Goal: Find specific fact: Find specific fact

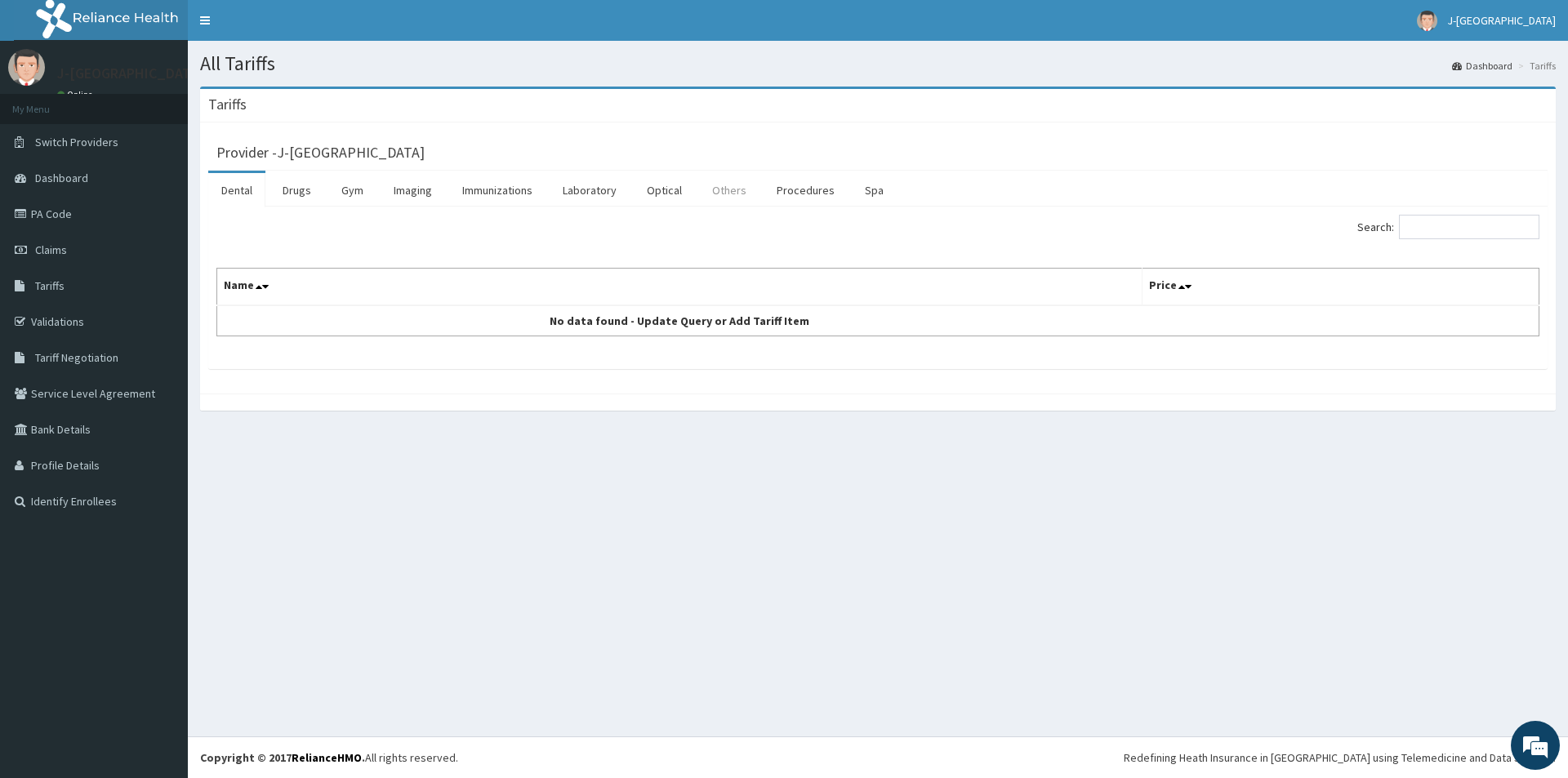
click at [738, 194] on link "Others" at bounding box center [729, 190] width 60 height 34
click at [290, 190] on link "Drugs" at bounding box center [296, 190] width 55 height 34
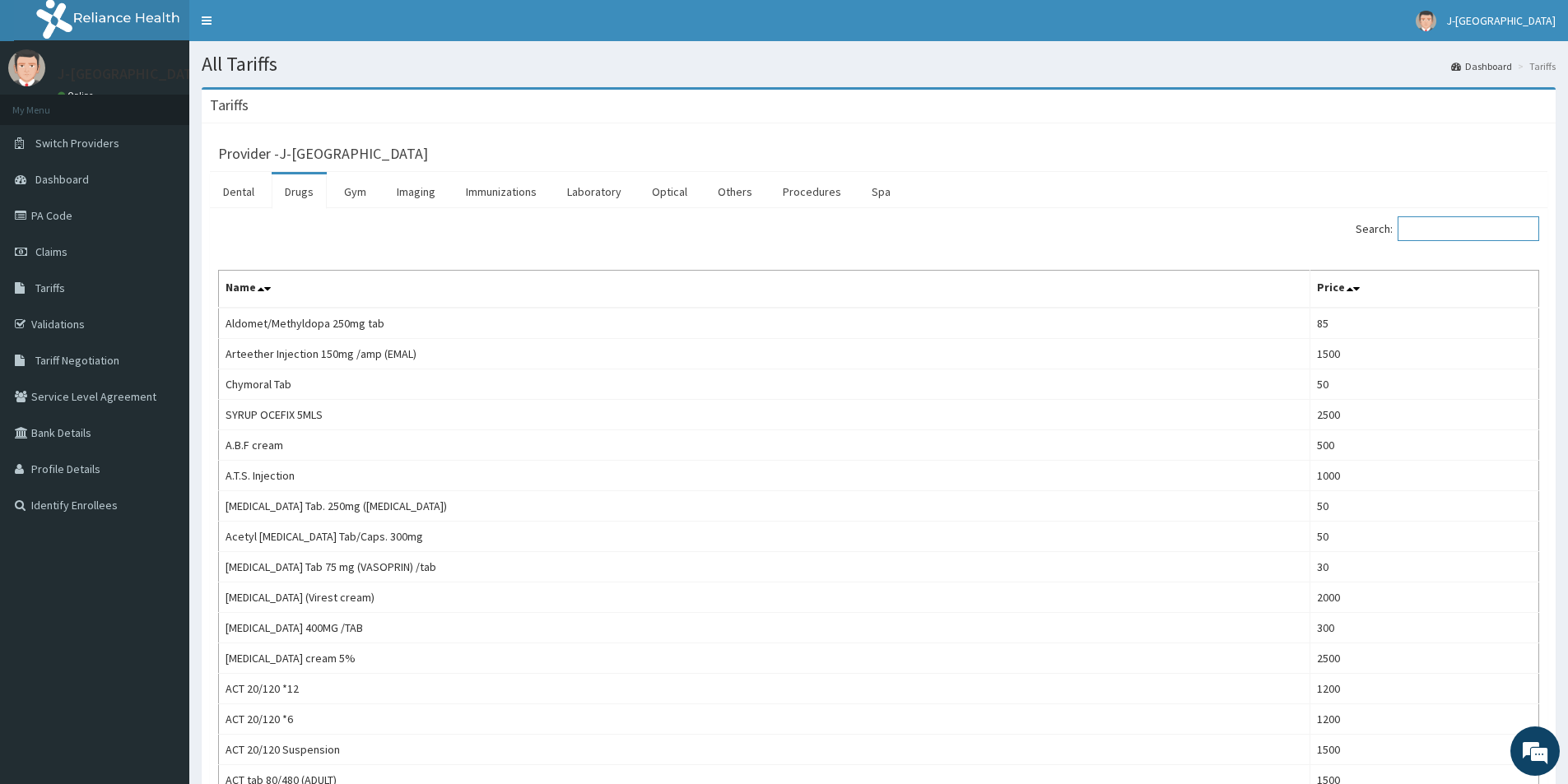
click at [1432, 228] on input "Search:" at bounding box center [1467, 228] width 141 height 25
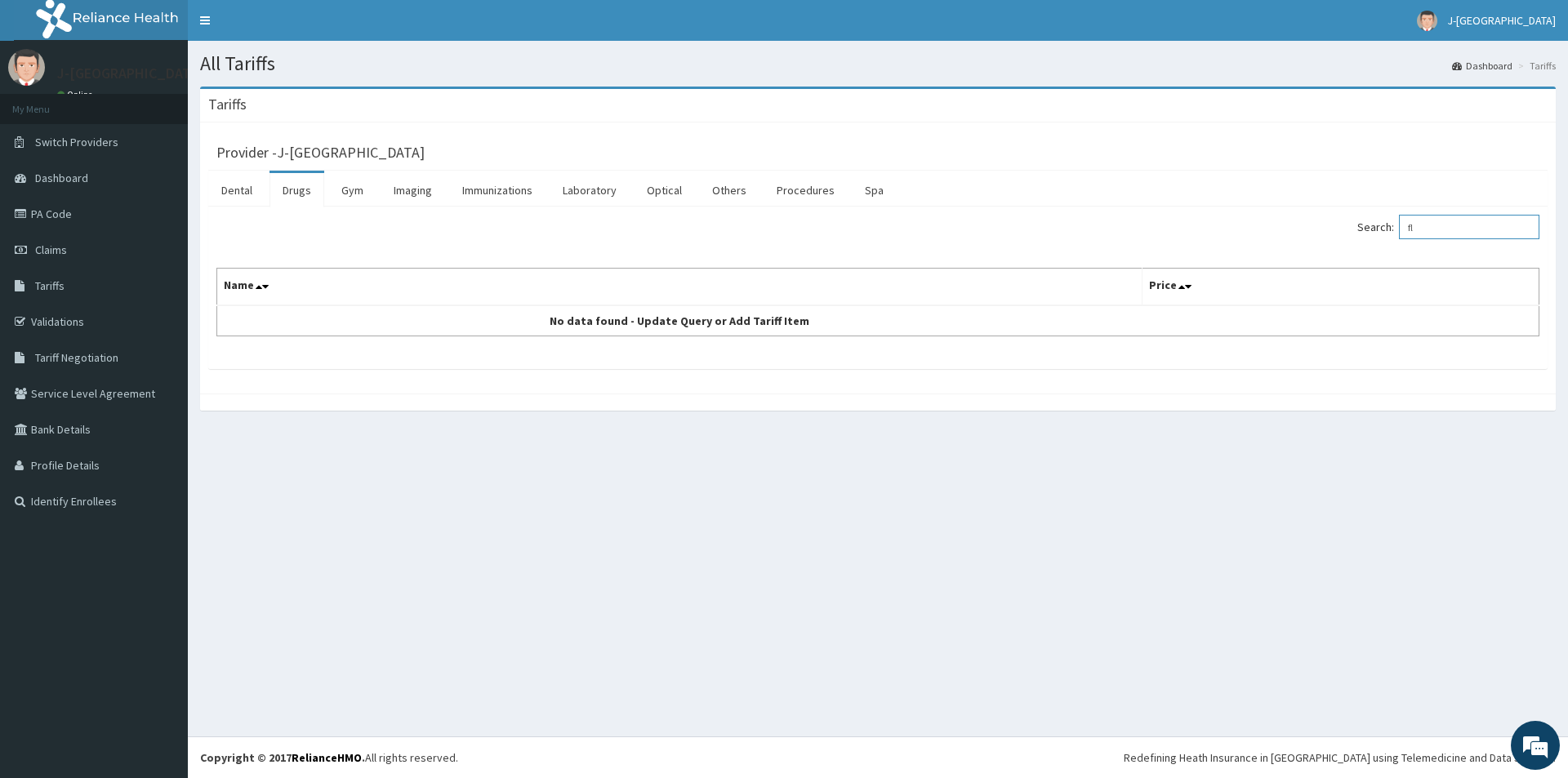
type input "f"
type input "c"
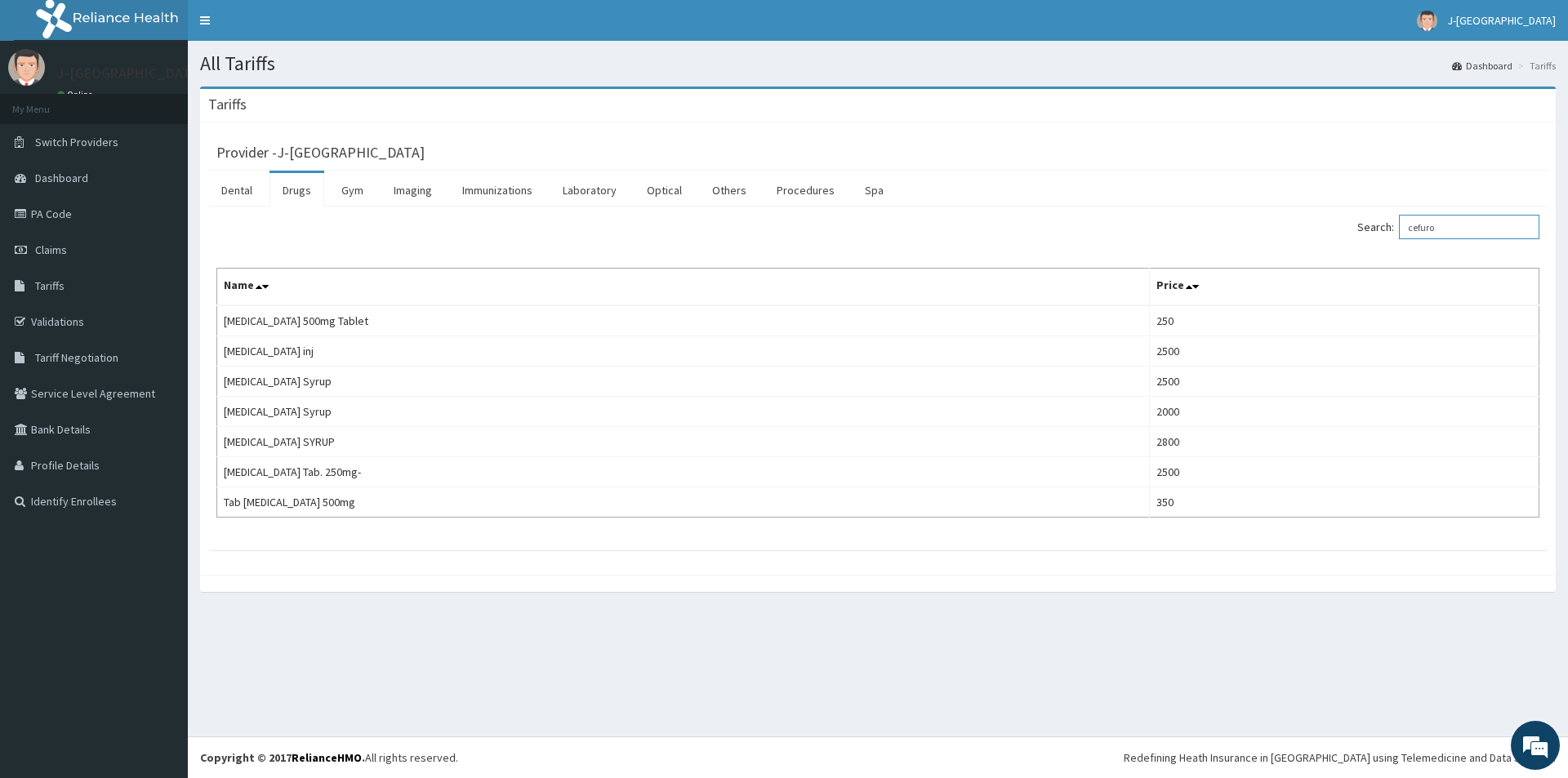
drag, startPoint x: 1458, startPoint y: 230, endPoint x: 1418, endPoint y: 231, distance: 40.0
click at [1418, 231] on input "cefuro" at bounding box center [1469, 227] width 140 height 24
paste input "bioflor"
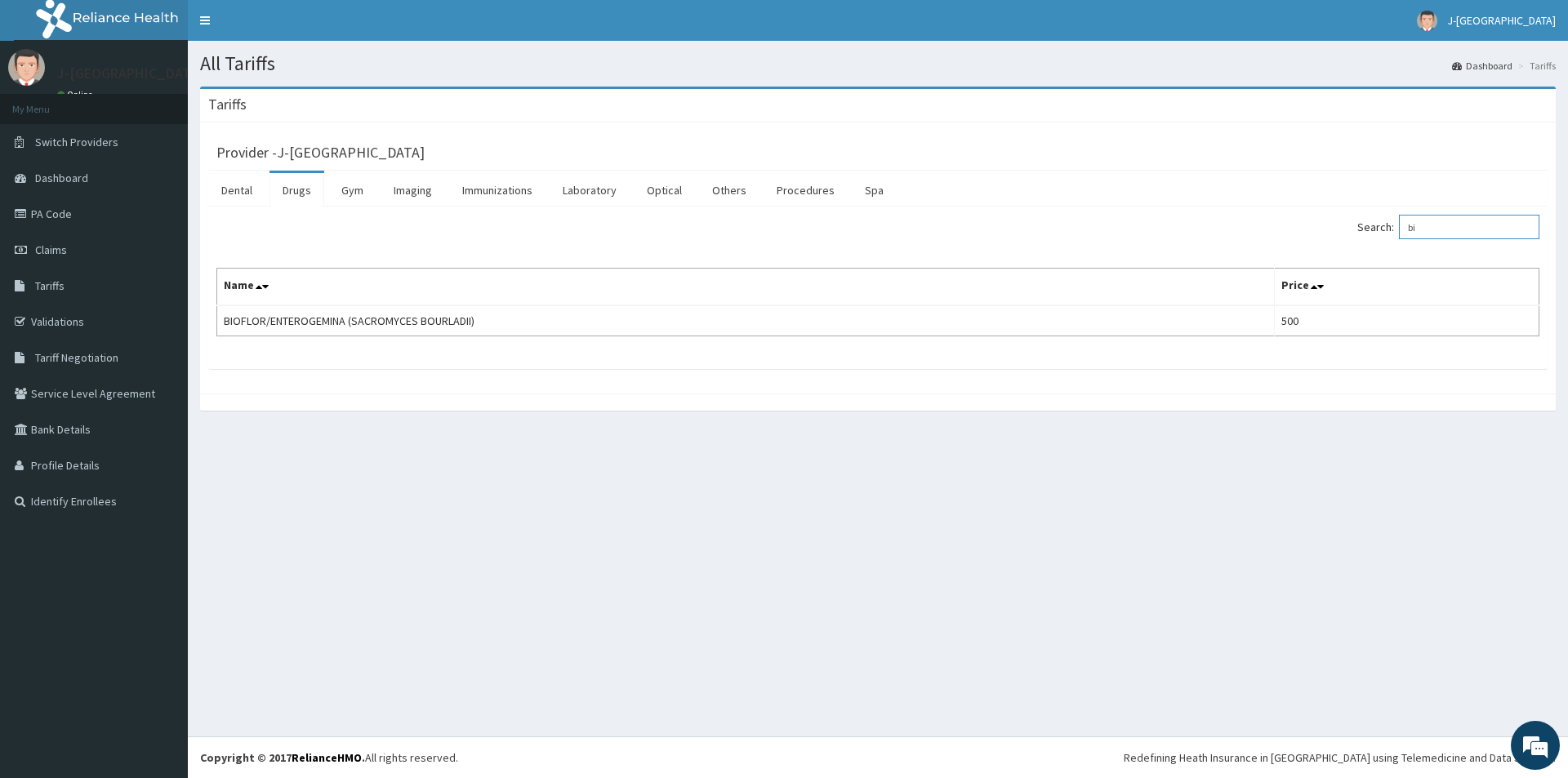
type input "b"
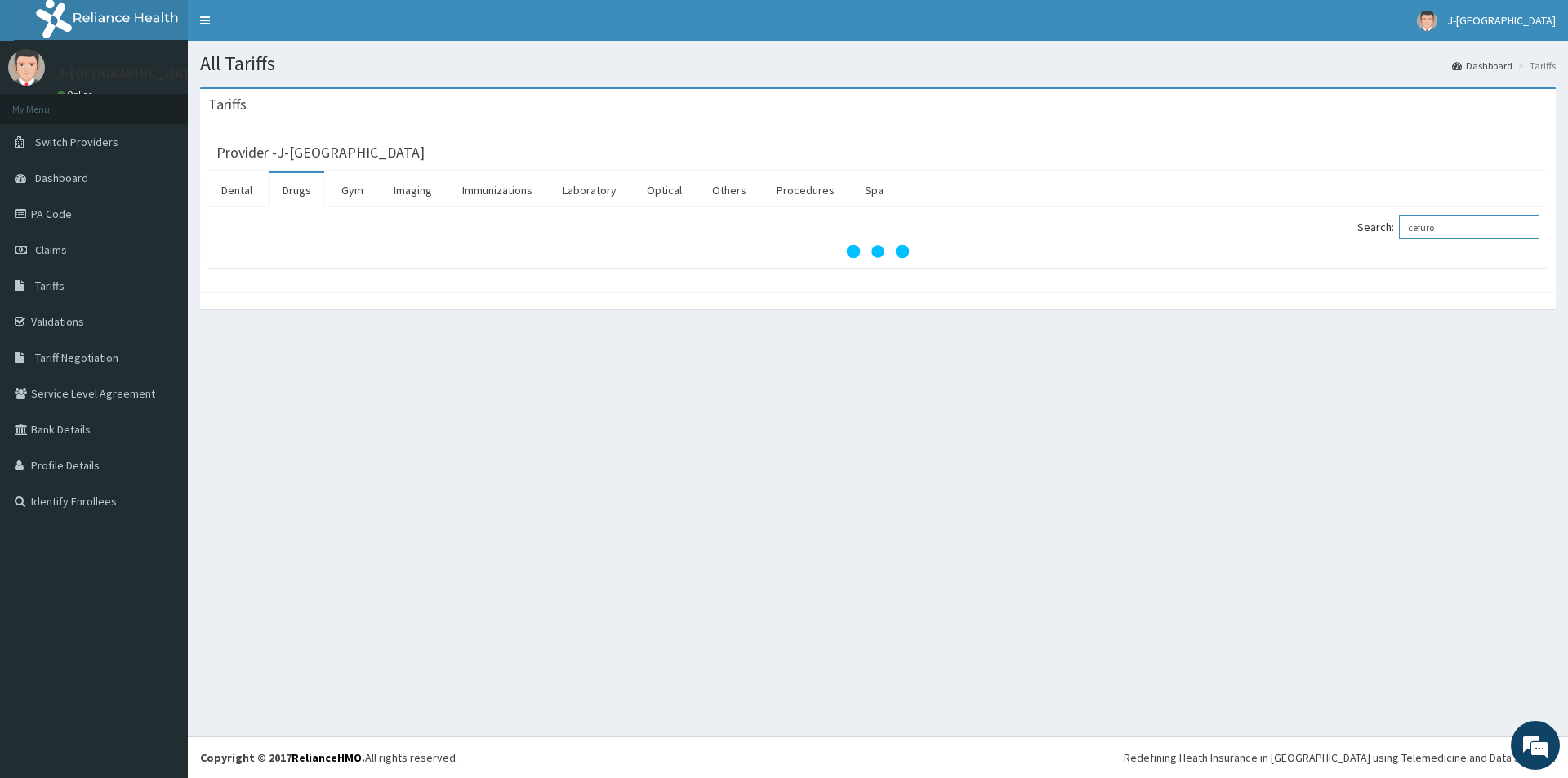
type input "cefuro"
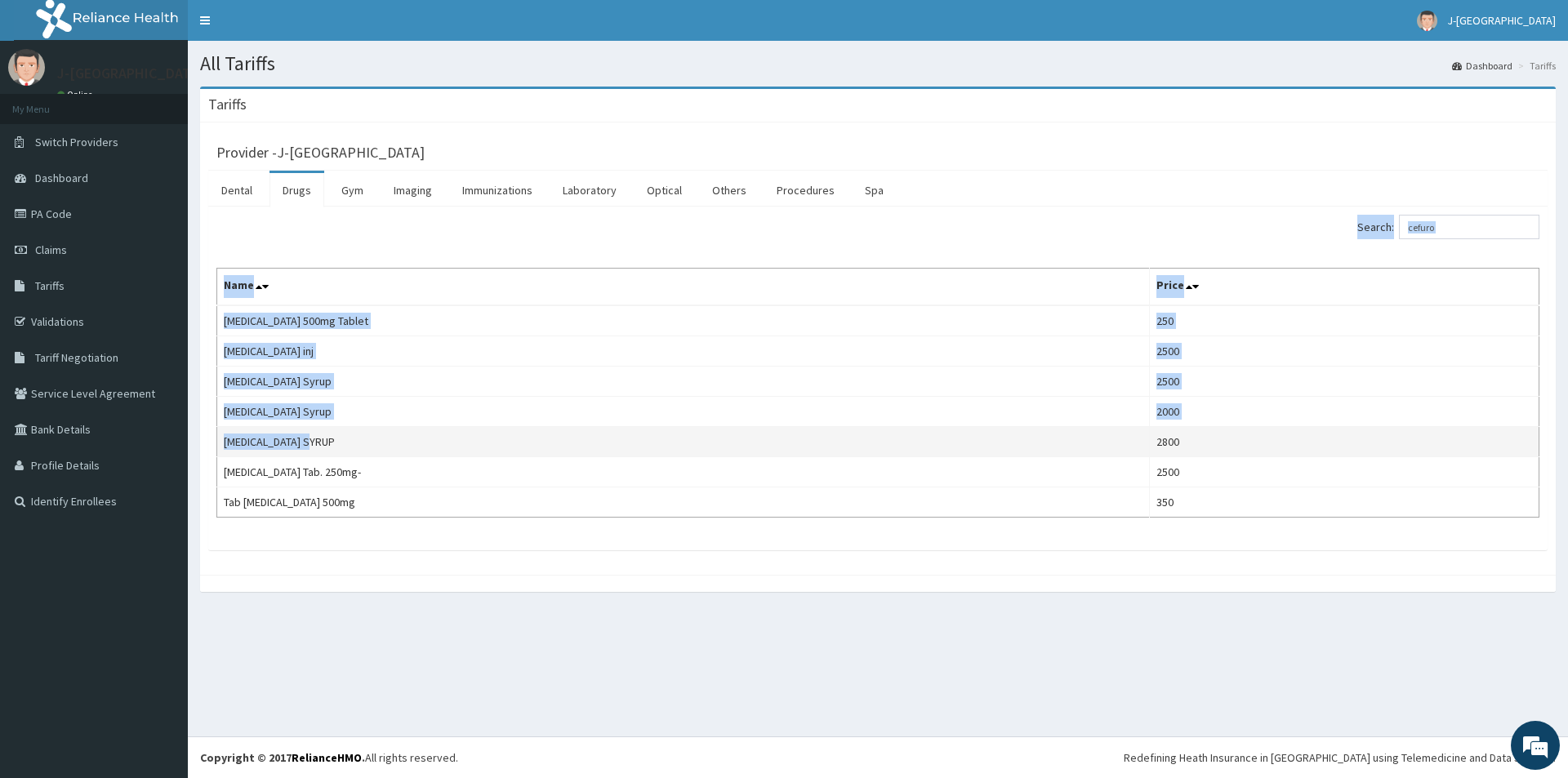
drag, startPoint x: 330, startPoint y: 437, endPoint x: 242, endPoint y: 441, distance: 88.1
click at [227, 440] on td "[MEDICAL_DATA] SYRUP" at bounding box center [683, 442] width 933 height 30
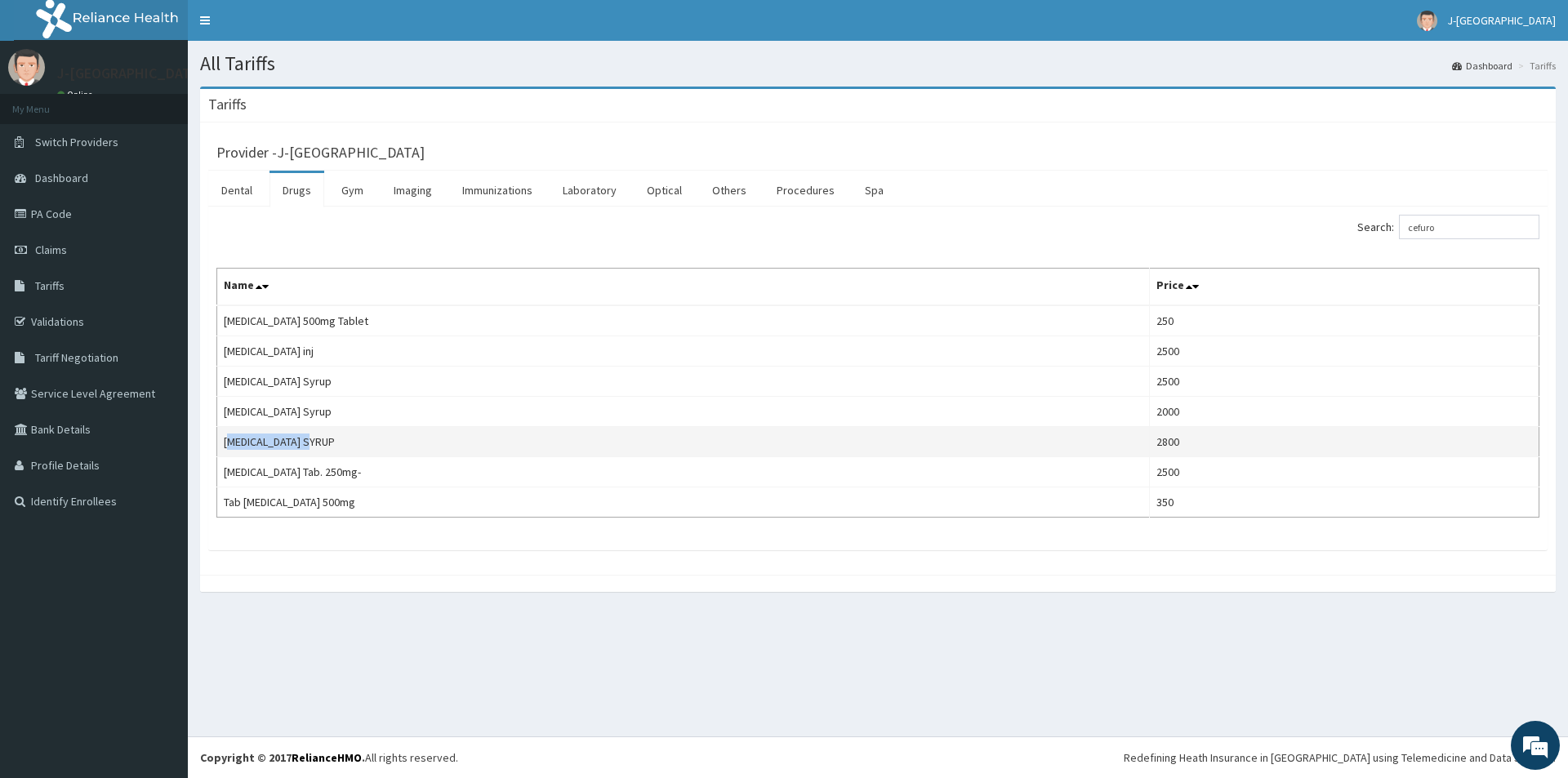
click at [319, 442] on td "[MEDICAL_DATA] SYRUP" at bounding box center [683, 442] width 933 height 30
drag, startPoint x: 322, startPoint y: 441, endPoint x: 315, endPoint y: 441, distance: 7.0
click at [321, 441] on td "[MEDICAL_DATA] SYRUP" at bounding box center [683, 442] width 933 height 30
click at [288, 442] on td "[MEDICAL_DATA] SYRUP" at bounding box center [683, 442] width 933 height 30
drag, startPoint x: 247, startPoint y: 444, endPoint x: 233, endPoint y: 443, distance: 14.0
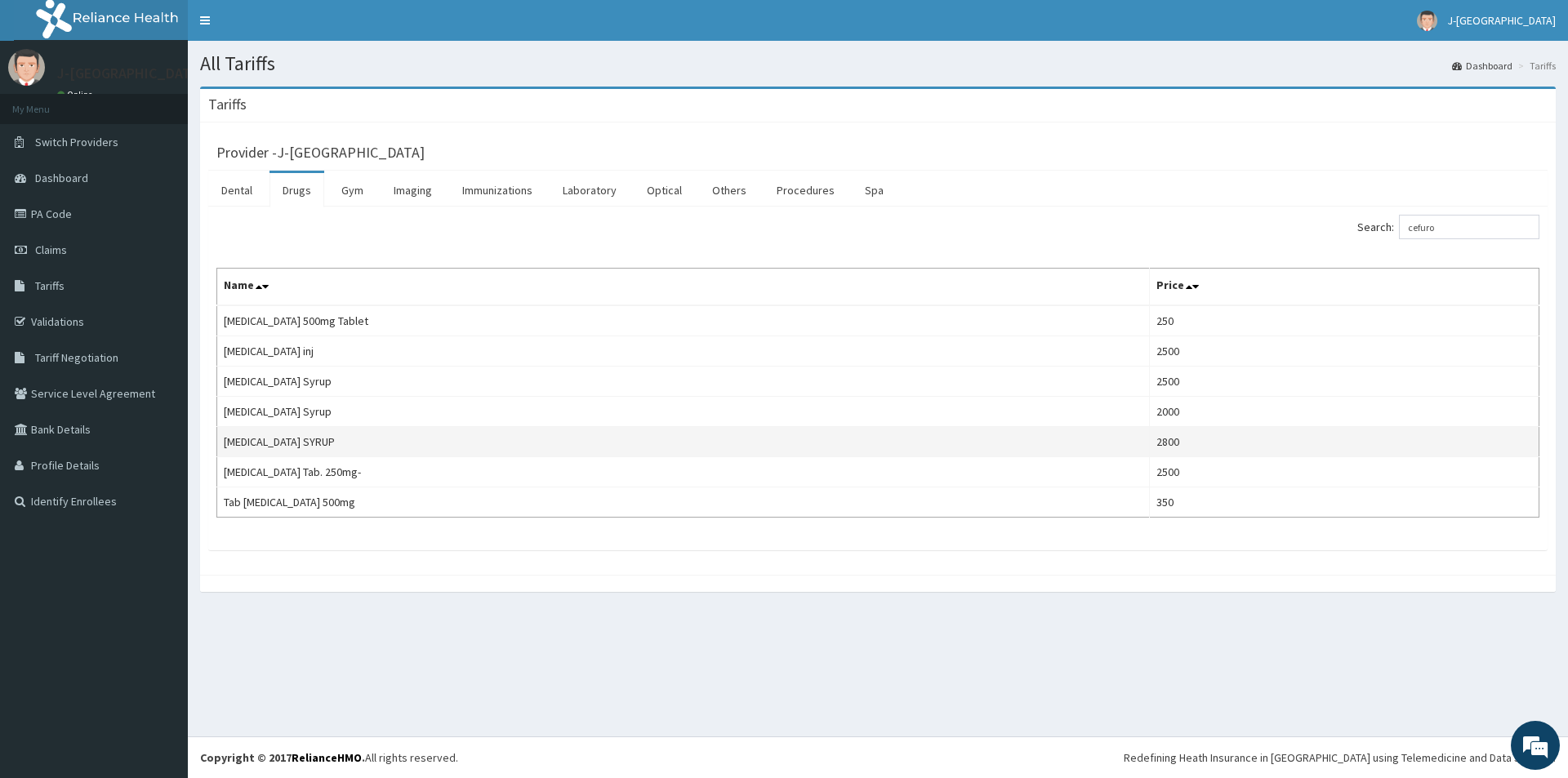
click at [246, 444] on td "[MEDICAL_DATA] SYRUP" at bounding box center [683, 442] width 933 height 30
drag, startPoint x: 227, startPoint y: 442, endPoint x: 321, endPoint y: 444, distance: 94.0
click at [321, 444] on td "[MEDICAL_DATA] SYRUP" at bounding box center [683, 442] width 933 height 30
copy td "[MEDICAL_DATA] SYRUP"
